Goal: Task Accomplishment & Management: Manage account settings

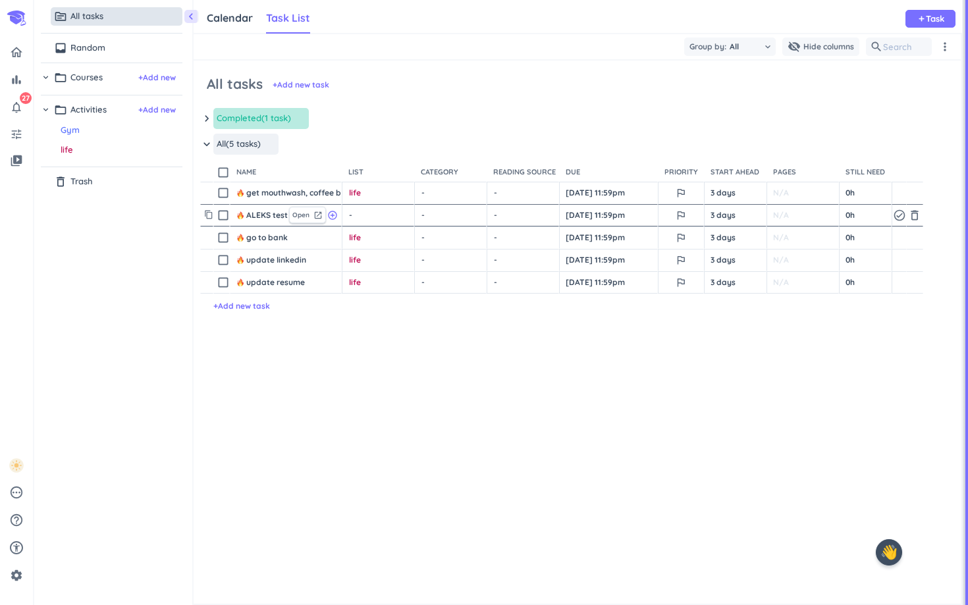
scroll to position [543, 767]
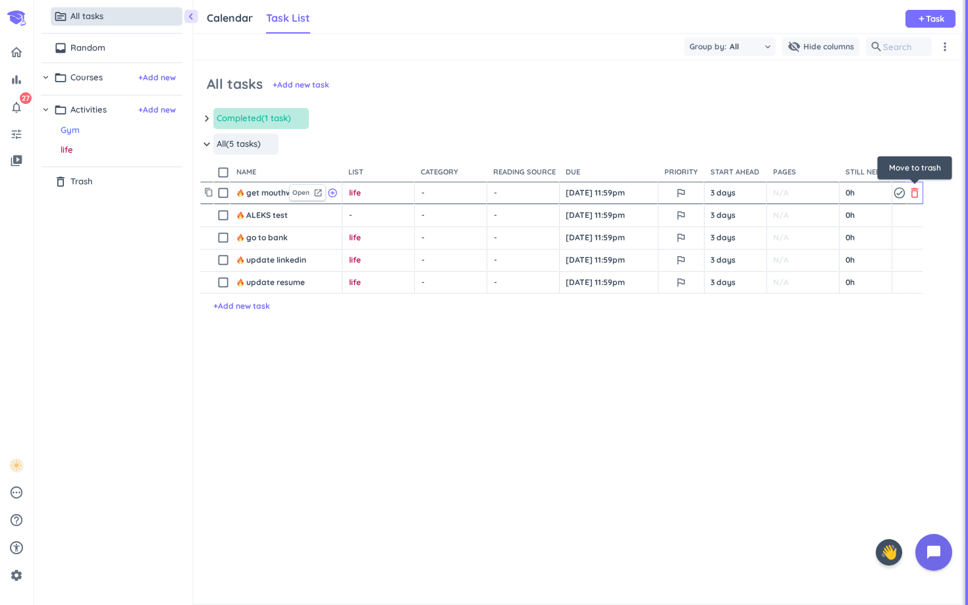
click at [917, 186] on icon "delete_outline" at bounding box center [914, 192] width 13 height 13
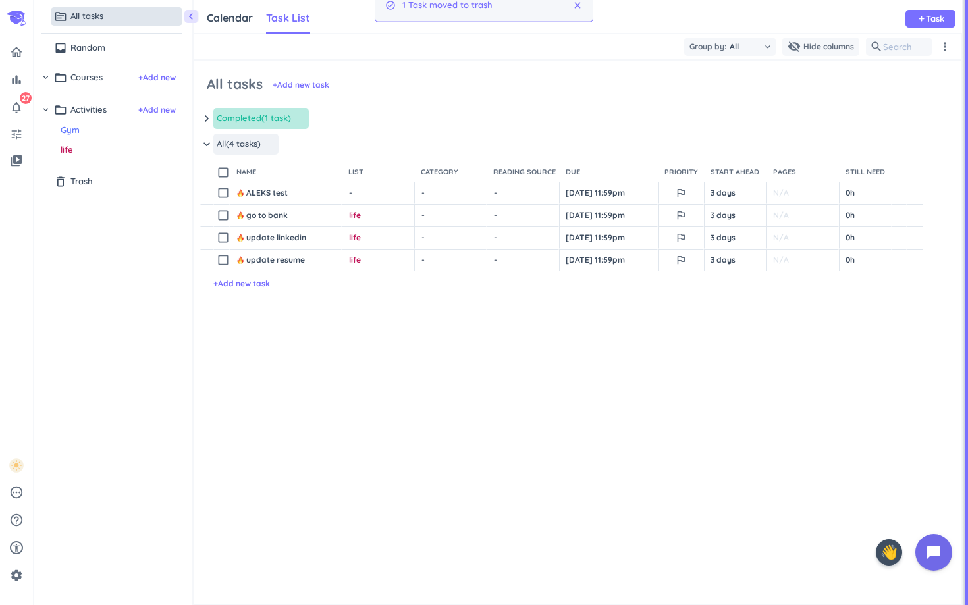
click at [917, 186] on icon "delete_outline" at bounding box center [914, 192] width 13 height 13
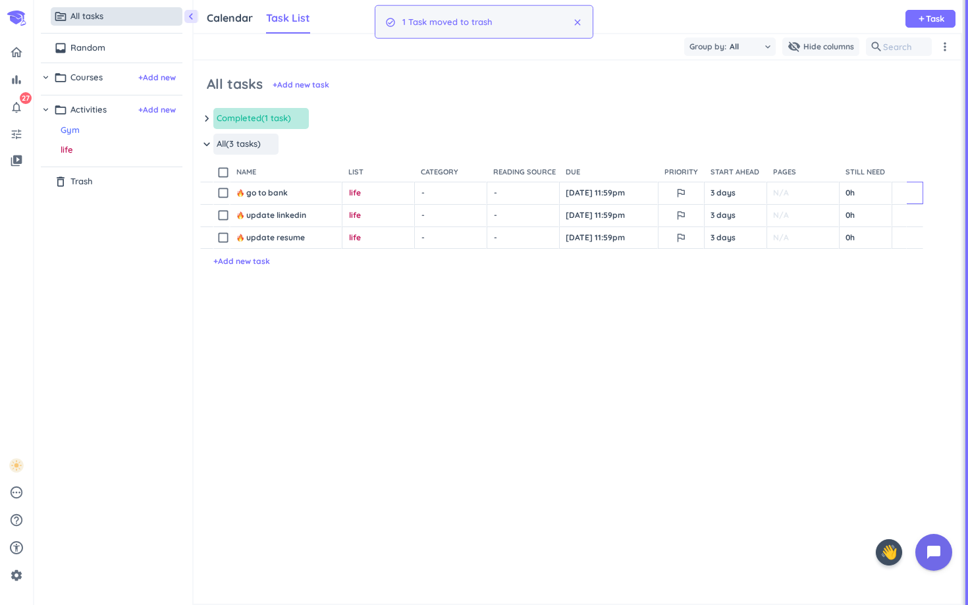
click at [917, 186] on icon "delete_outline" at bounding box center [914, 192] width 13 height 13
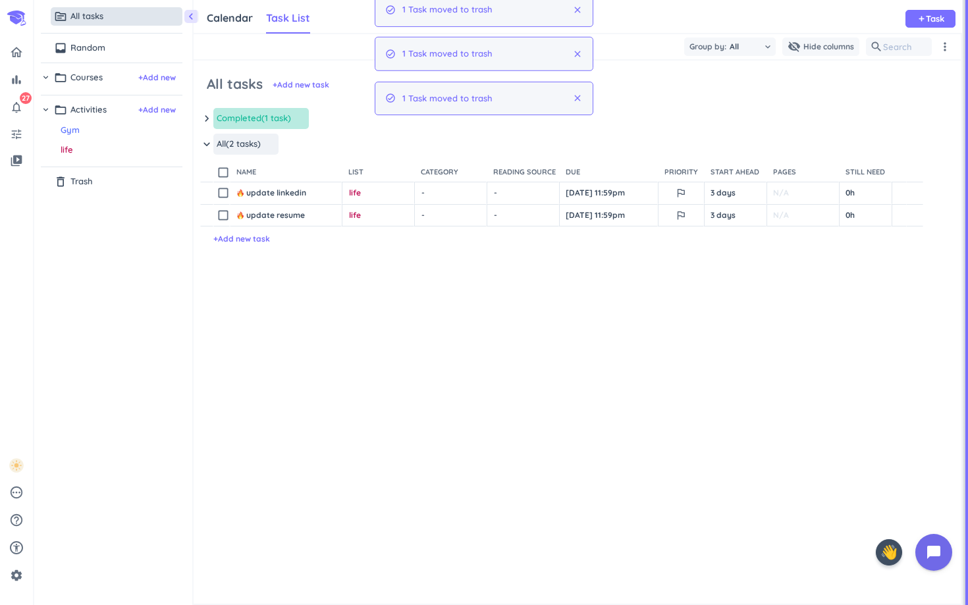
click at [917, 186] on icon "delete_outline" at bounding box center [914, 192] width 13 height 13
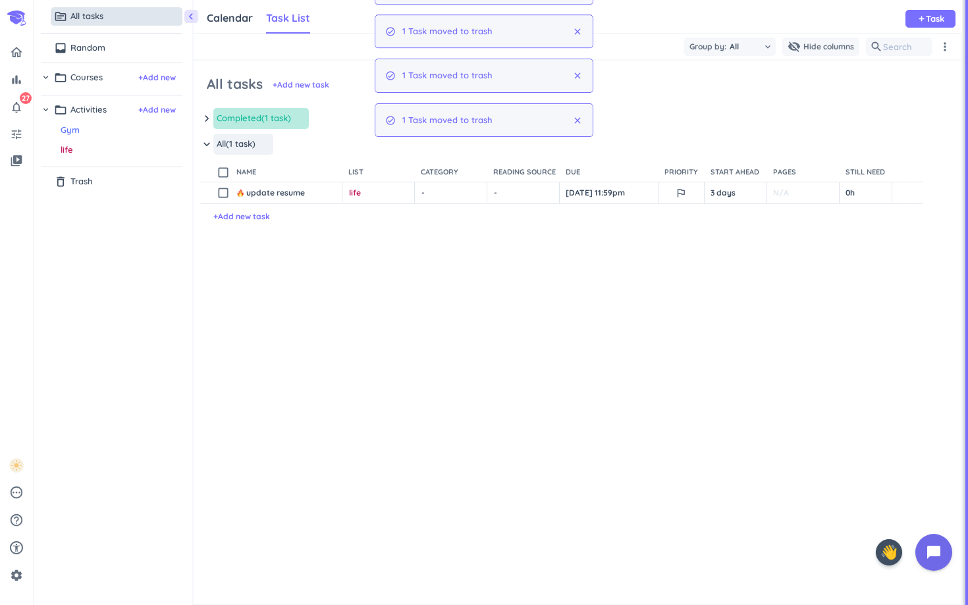
click at [917, 186] on div "delete_outline" at bounding box center [915, 192] width 14 height 21
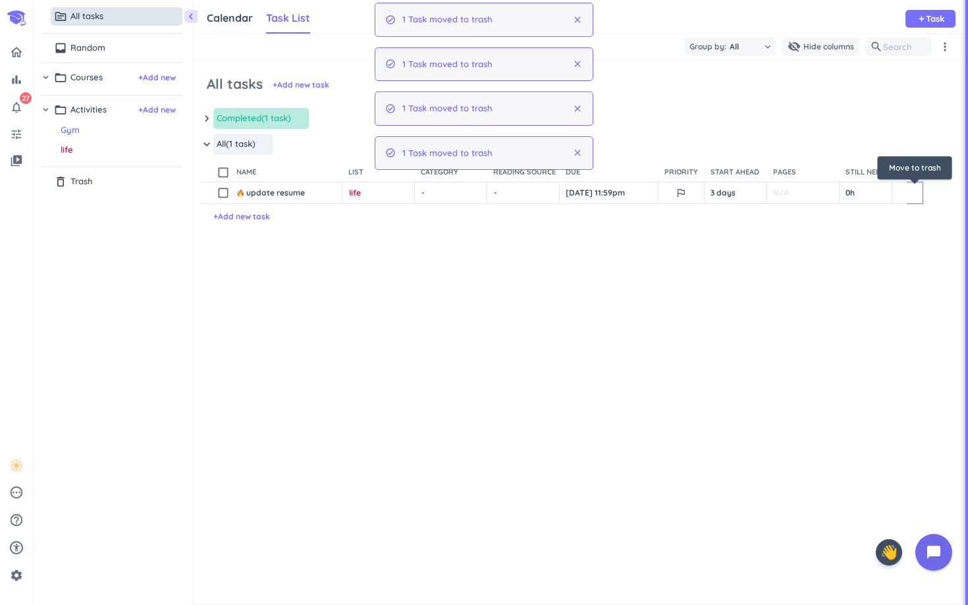
click at [917, 186] on icon "delete_outline" at bounding box center [914, 192] width 13 height 13
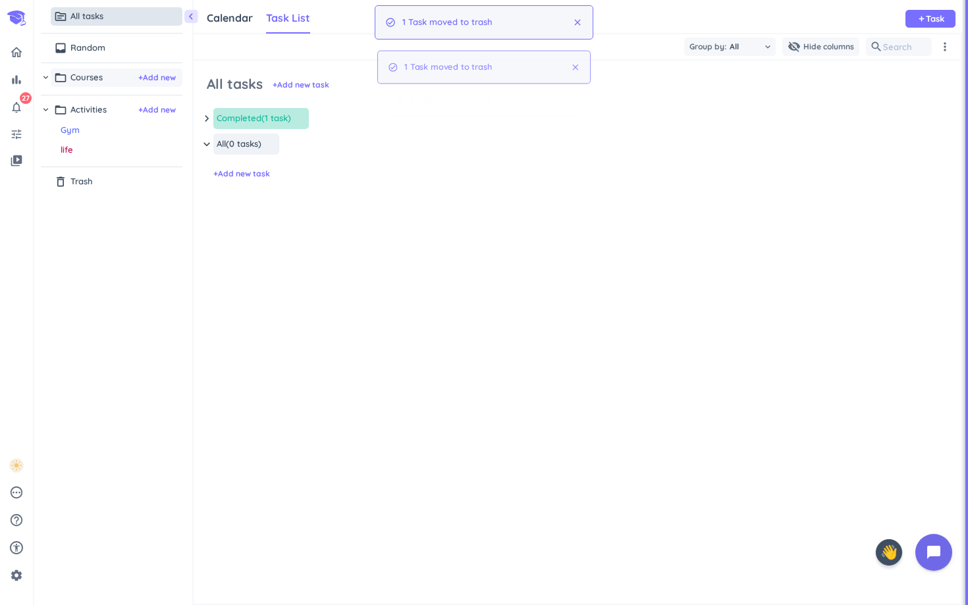
click at [83, 77] on span "Courses" at bounding box center [86, 77] width 32 height 13
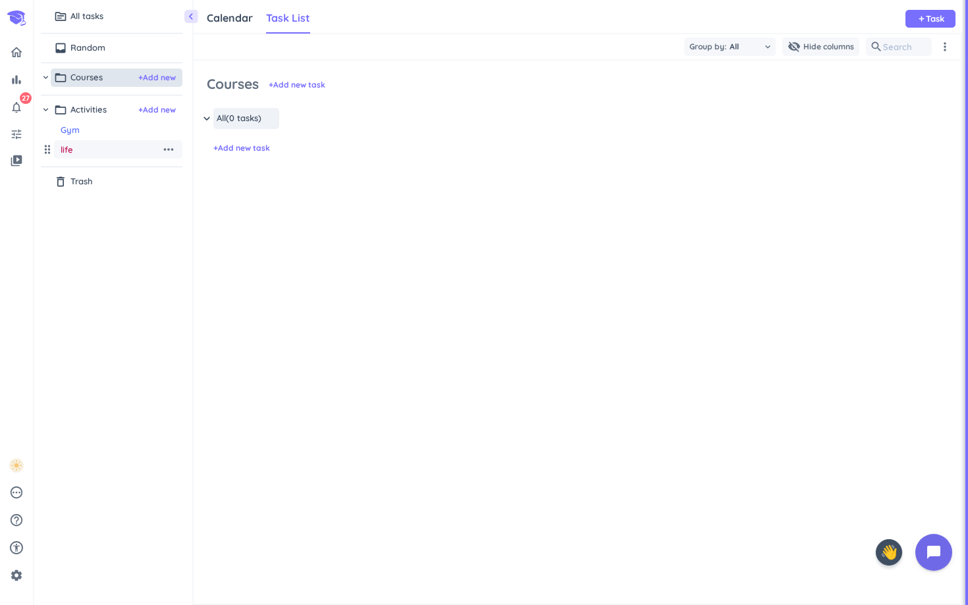
click at [59, 152] on div "life more_horiz" at bounding box center [118, 149] width 128 height 18
click at [169, 142] on icon "more_horiz" at bounding box center [168, 149] width 14 height 14
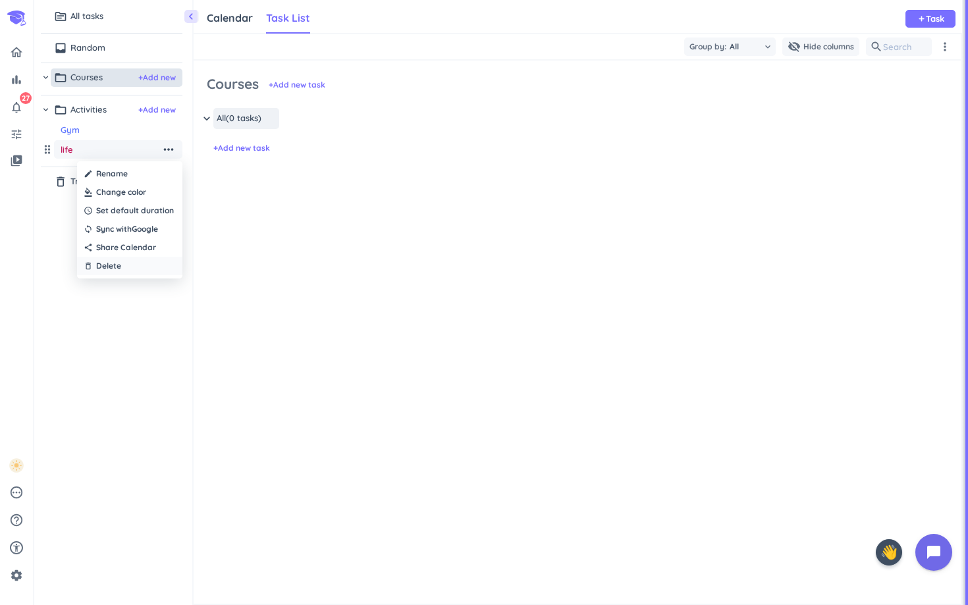
click at [118, 262] on span "Delete" at bounding box center [108, 266] width 25 height 12
